Goal: Register for event/course

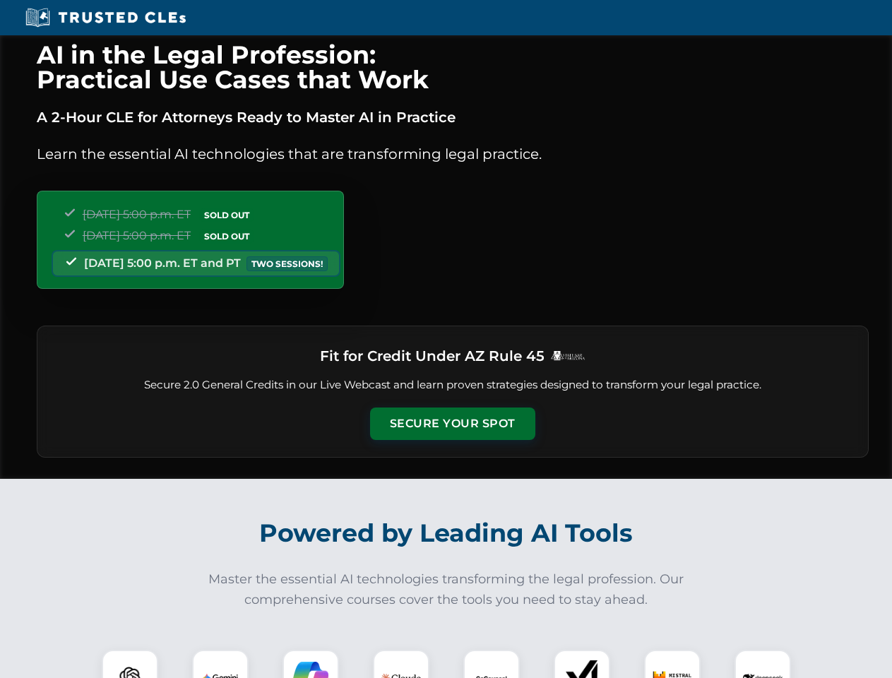
click at [452, 424] on button "Secure Your Spot" at bounding box center [452, 424] width 165 height 32
click at [130, 664] on img at bounding box center [129, 678] width 41 height 41
click at [220, 664] on img at bounding box center [220, 677] width 35 height 35
click at [311, 664] on img at bounding box center [310, 677] width 35 height 35
click at [401, 664] on img at bounding box center [401, 678] width 40 height 40
